Goal: Information Seeking & Learning: Check status

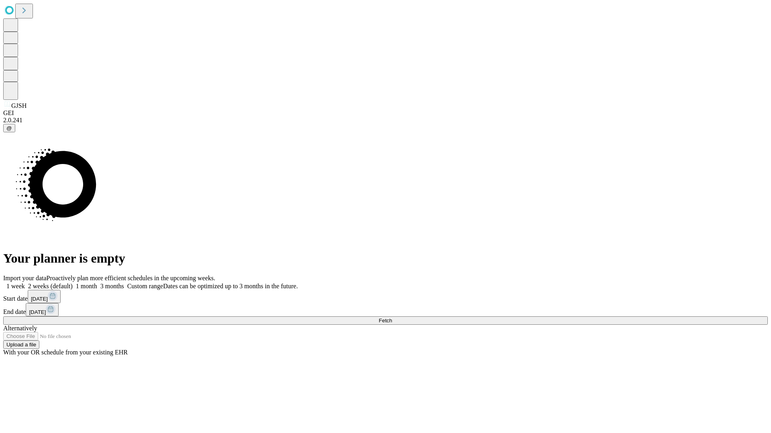
click at [392, 318] on span "Fetch" at bounding box center [385, 321] width 13 height 6
